Goal: Task Accomplishment & Management: Manage account settings

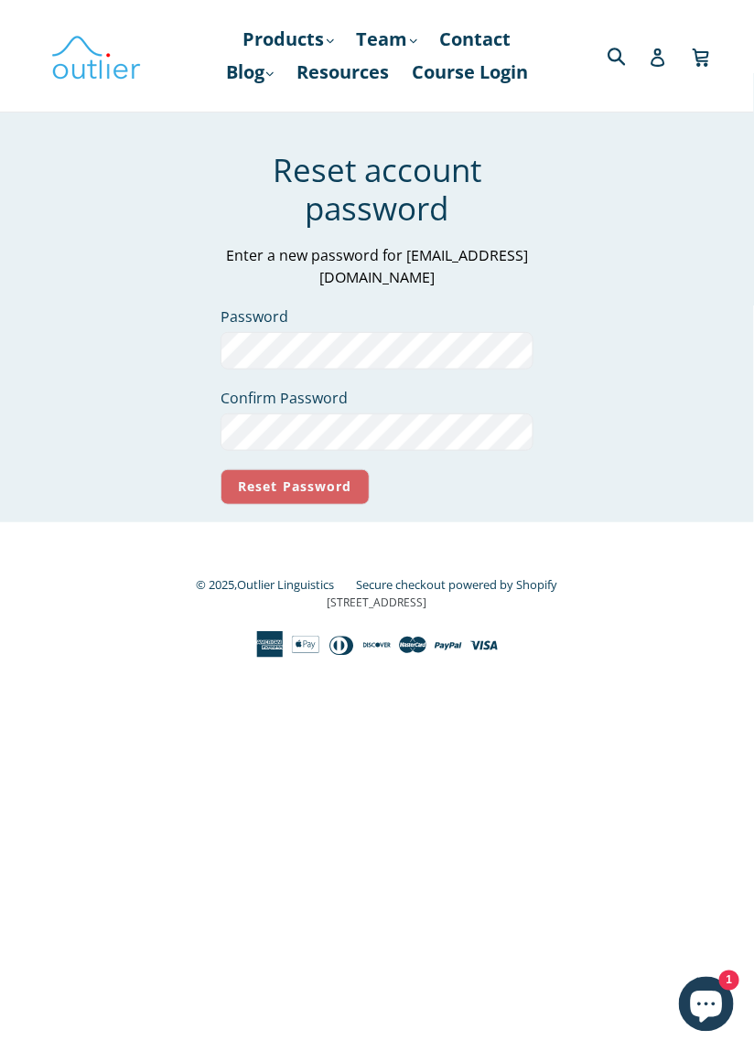
click at [278, 489] on input "Reset Password" at bounding box center [294, 487] width 149 height 36
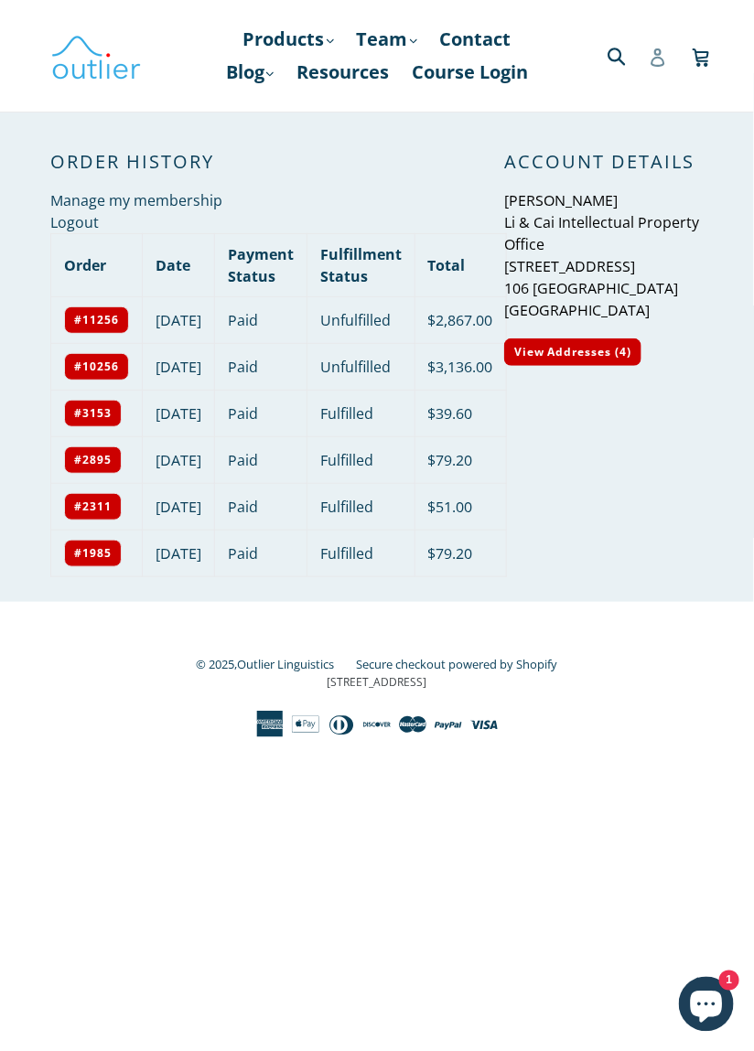
click at [650, 74] on link "Account" at bounding box center [657, 55] width 18 height 37
click at [402, 89] on link "Course Login" at bounding box center [469, 72] width 134 height 33
